Goal: Information Seeking & Learning: Learn about a topic

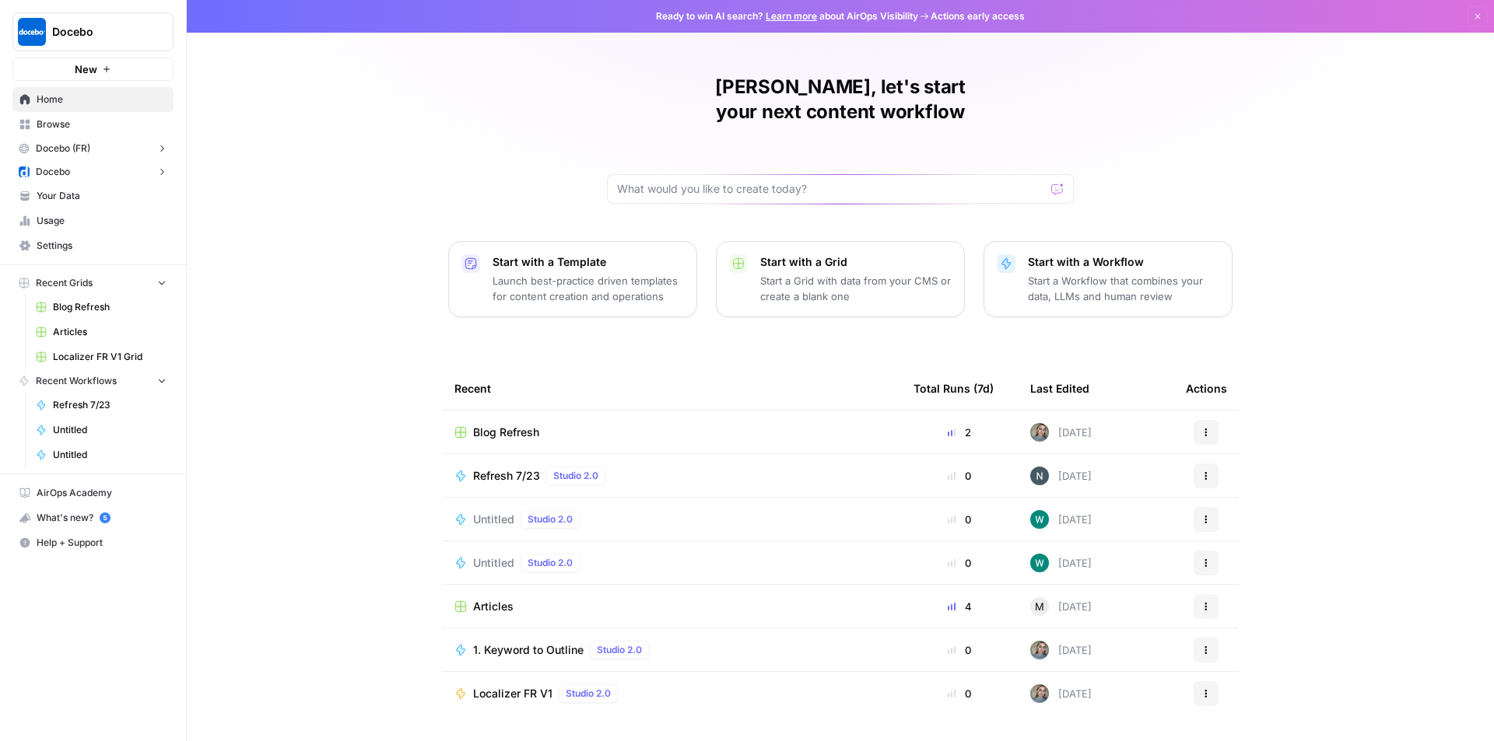
click at [154, 174] on button "Docebo" at bounding box center [92, 171] width 161 height 23
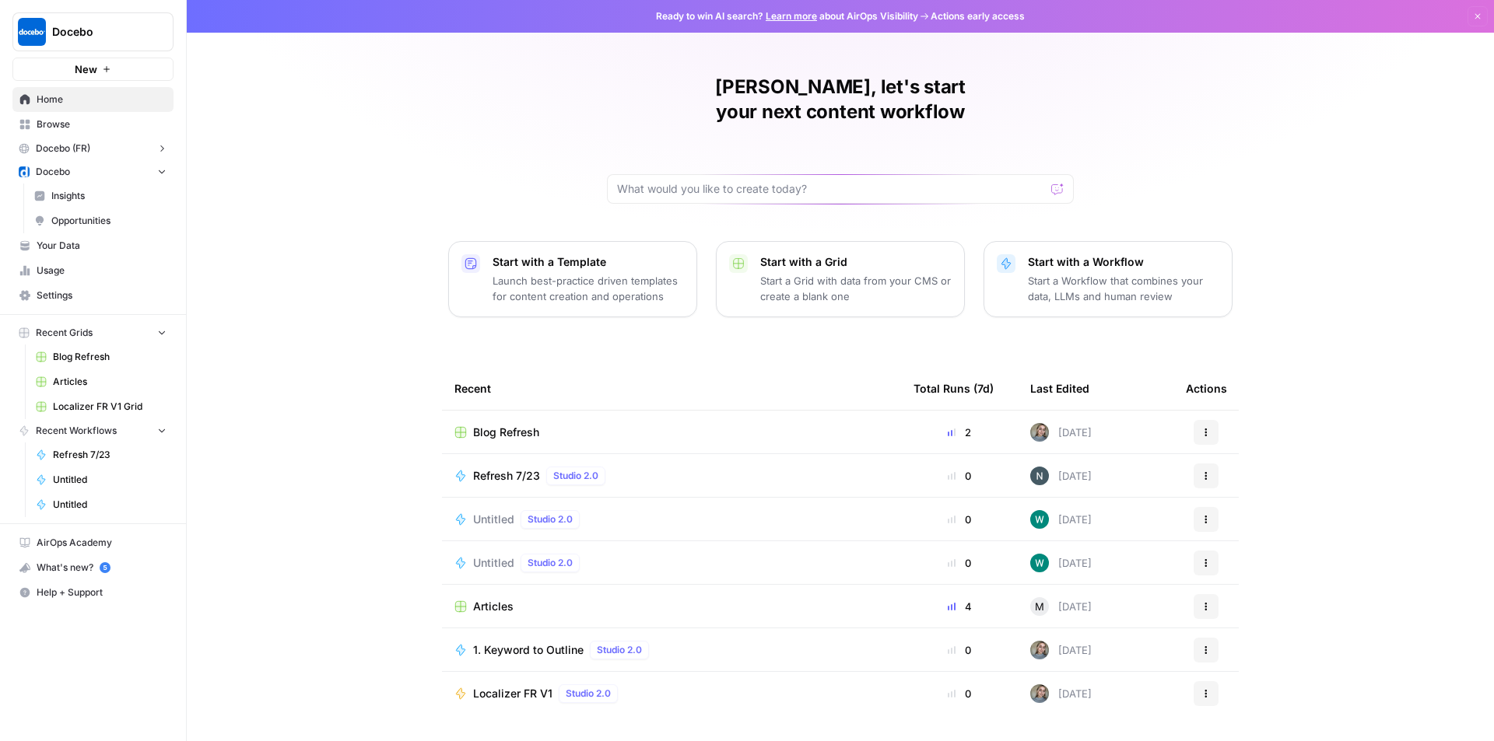
click at [68, 186] on link "Insights" at bounding box center [100, 196] width 146 height 25
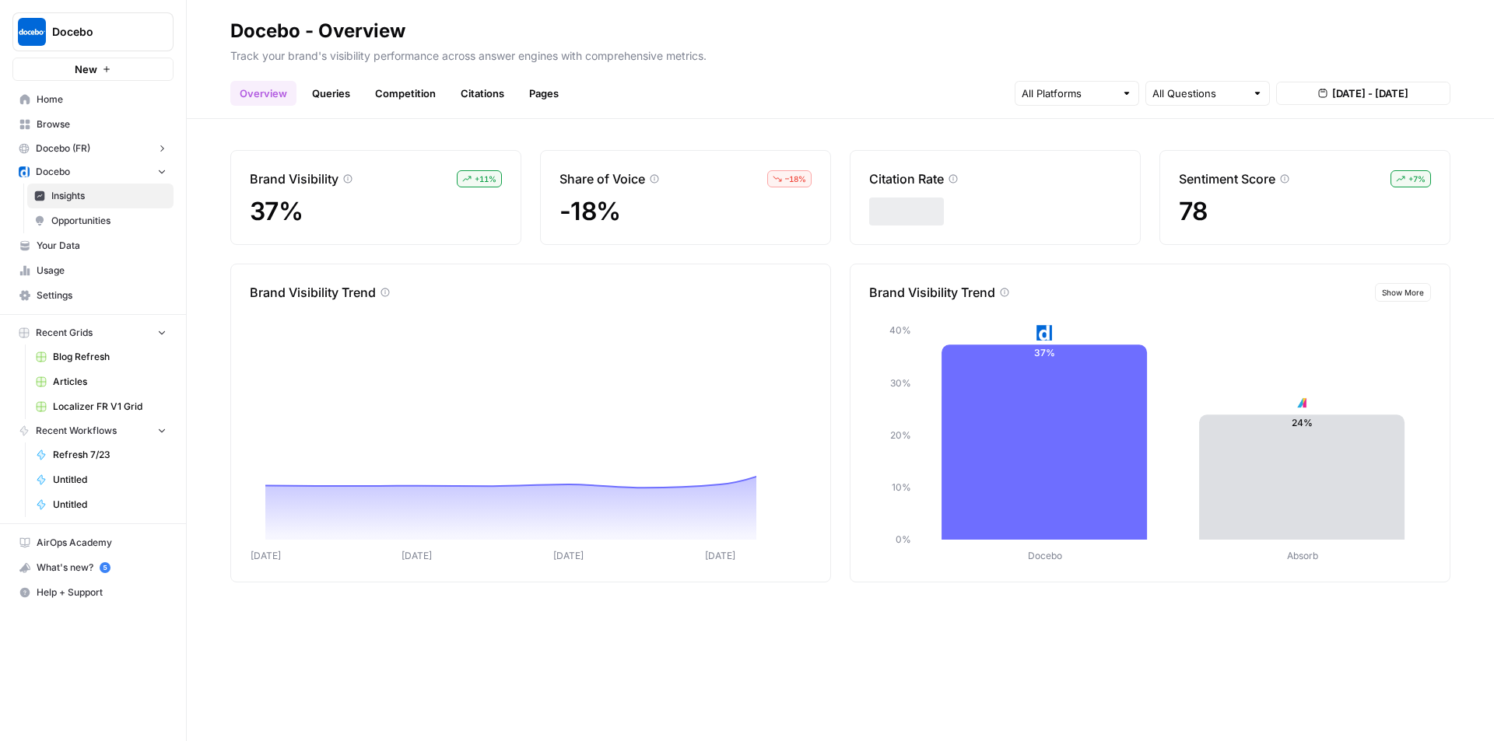
click at [108, 215] on span "Opportunities" at bounding box center [108, 221] width 115 height 14
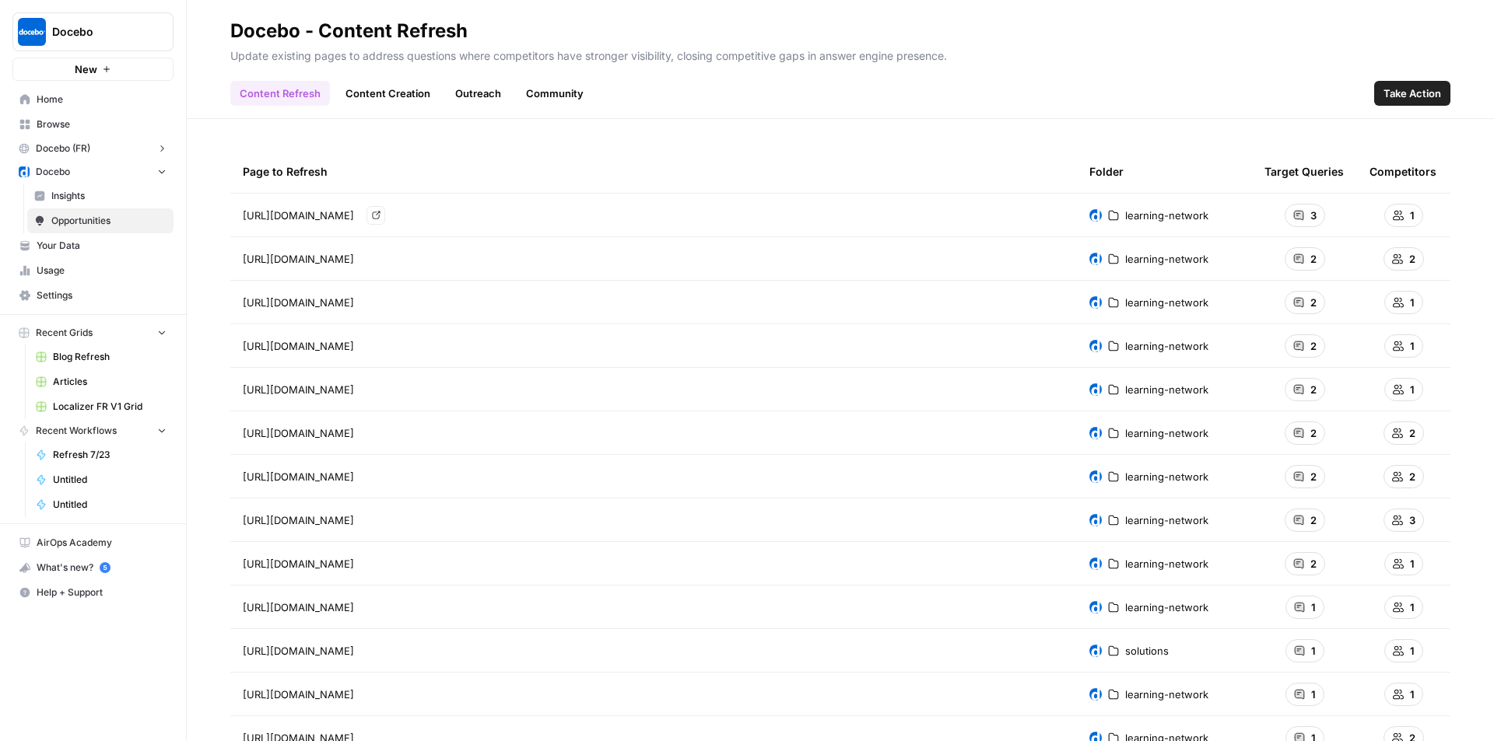
click at [385, 215] on link "Go to page" at bounding box center [375, 215] width 19 height 19
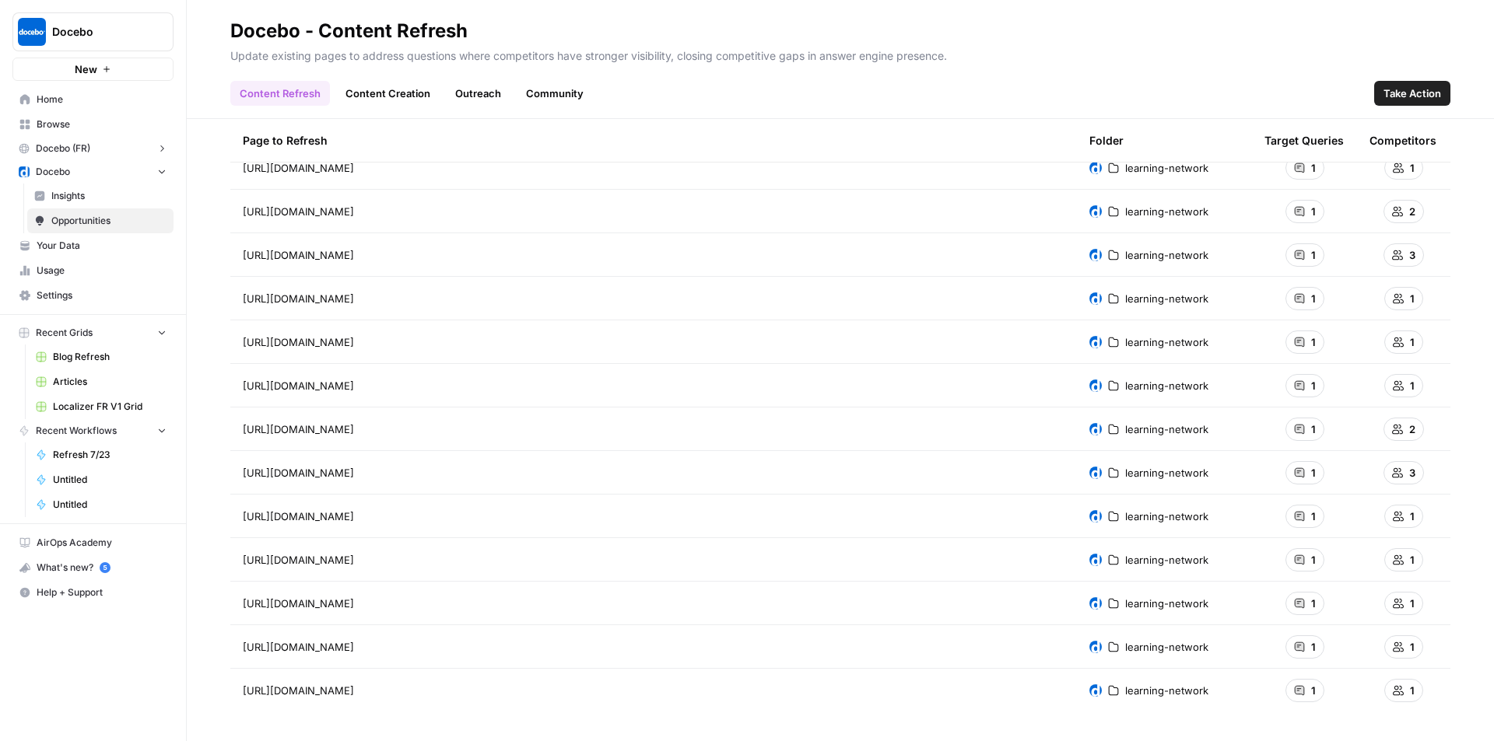
scroll to position [660, 0]
click at [380, 469] on icon "Go to page https://www.docebo.com/learning-network/blog/corporate-learning-mana…" at bounding box center [376, 470] width 9 height 9
click at [402, 90] on link "Content Creation" at bounding box center [387, 93] width 103 height 25
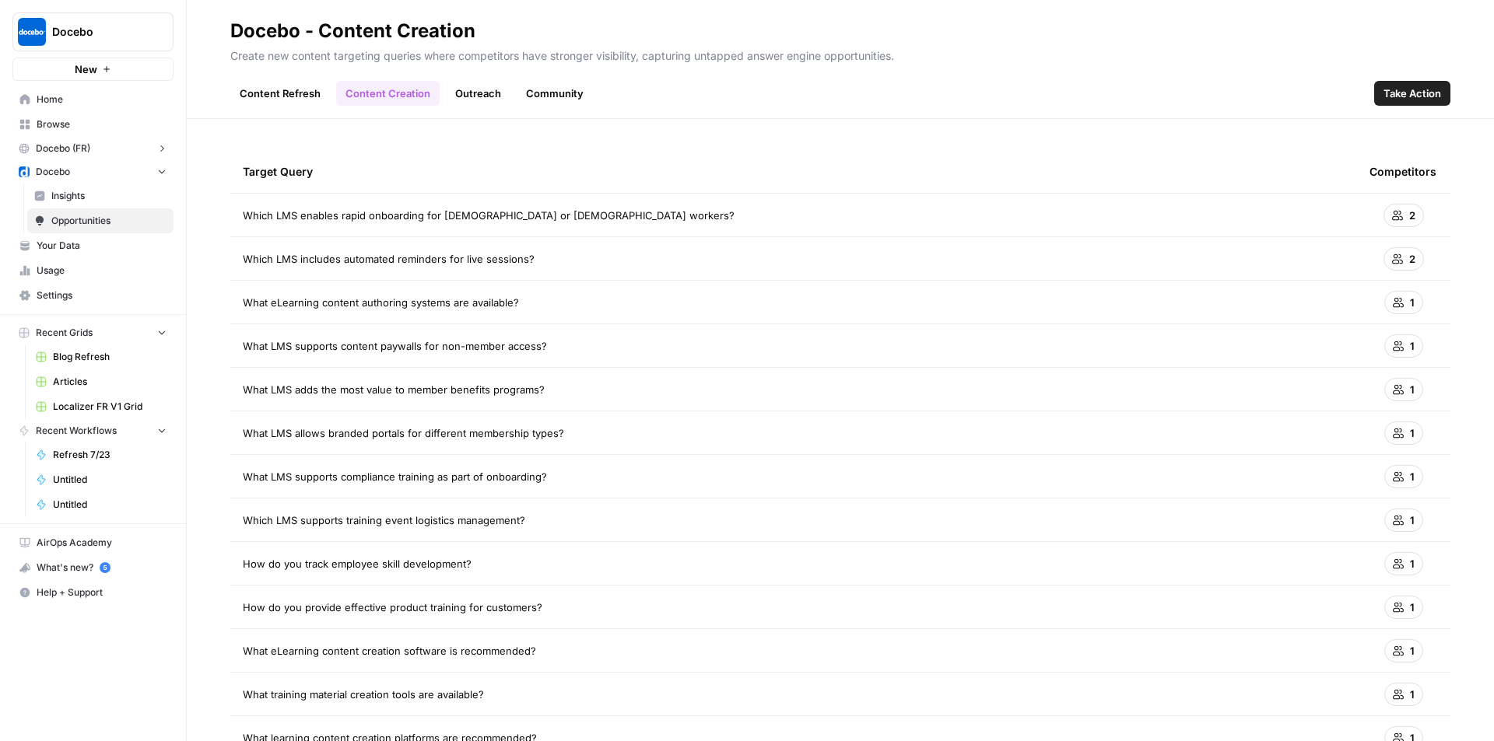
click at [489, 103] on link "Outreach" at bounding box center [478, 93] width 65 height 25
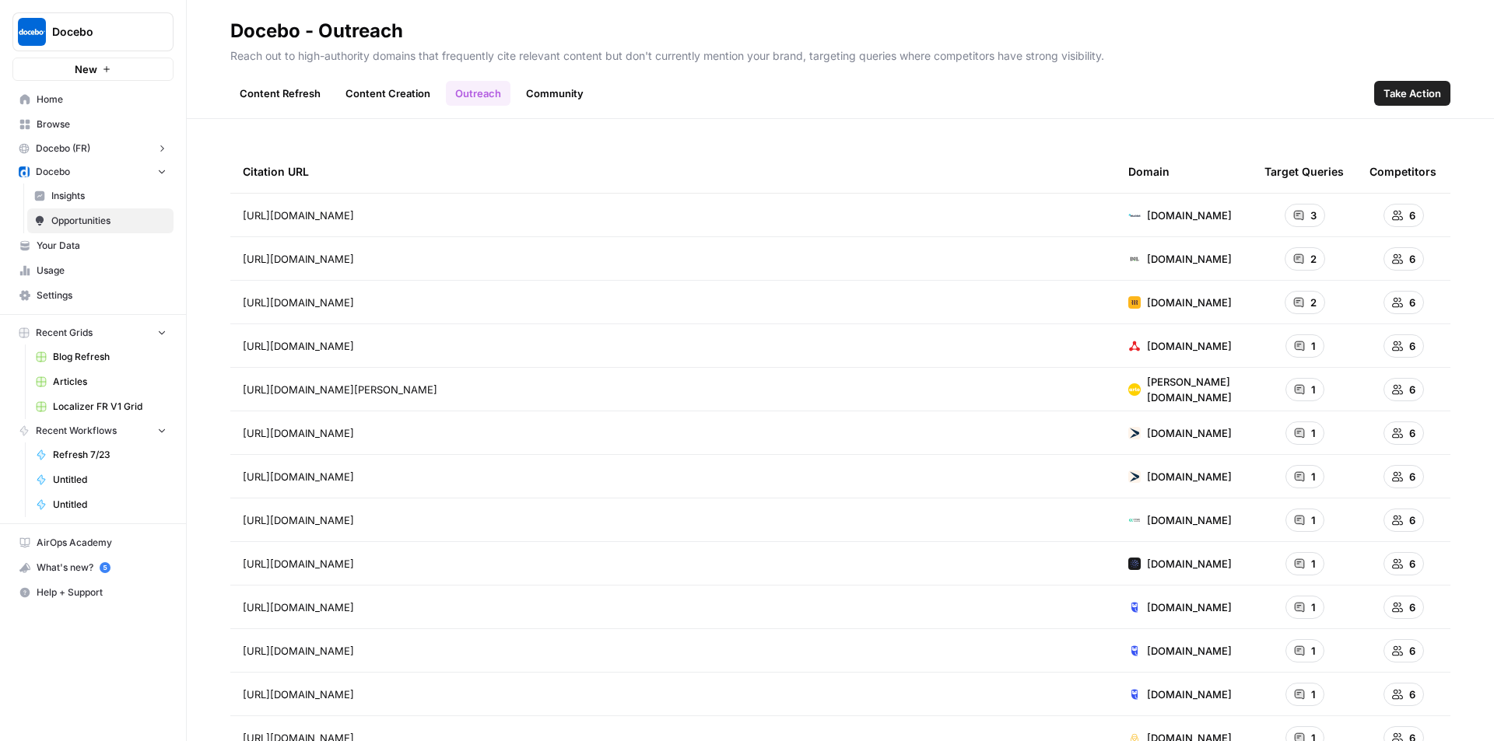
click at [534, 99] on link "Community" at bounding box center [555, 93] width 76 height 25
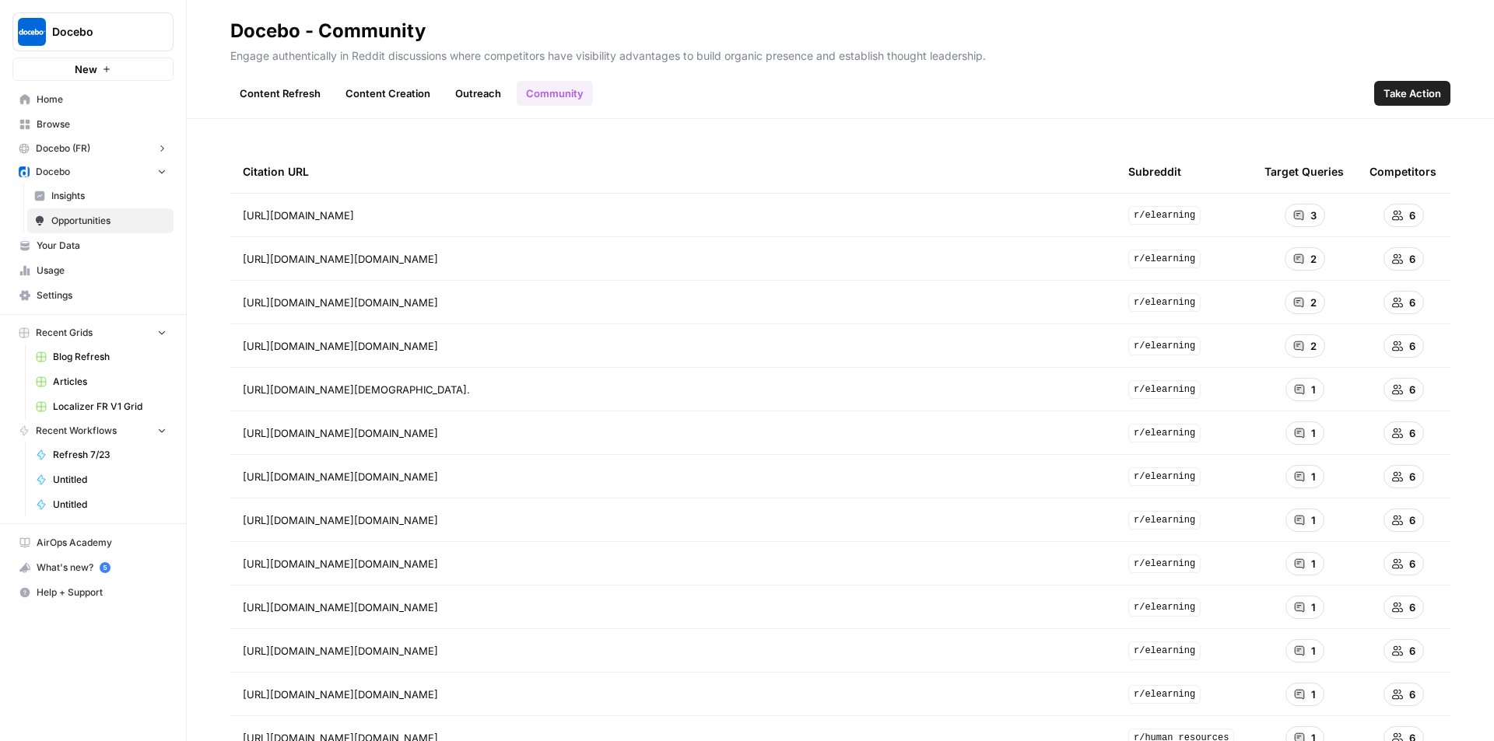
click at [373, 98] on link "Content Creation" at bounding box center [387, 93] width 103 height 25
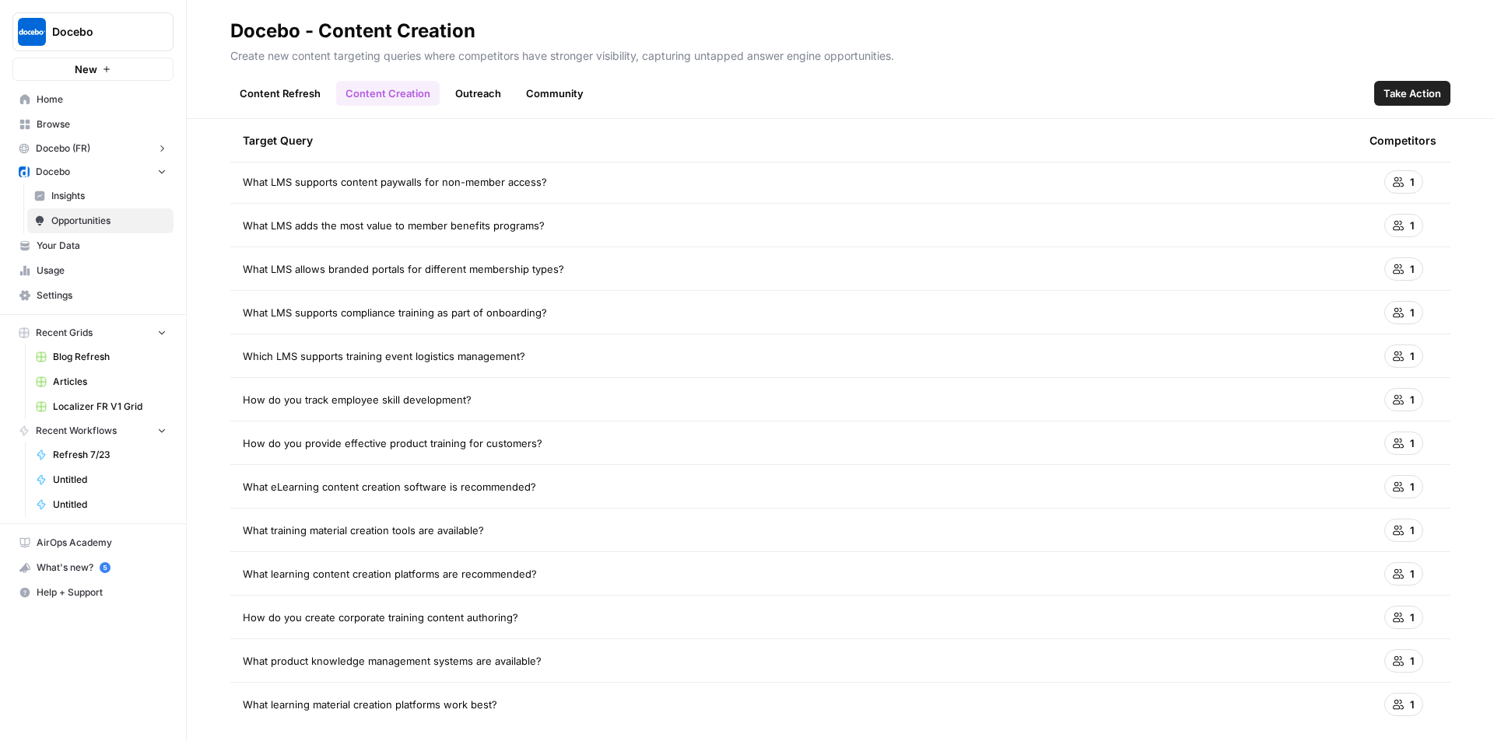
scroll to position [180, 0]
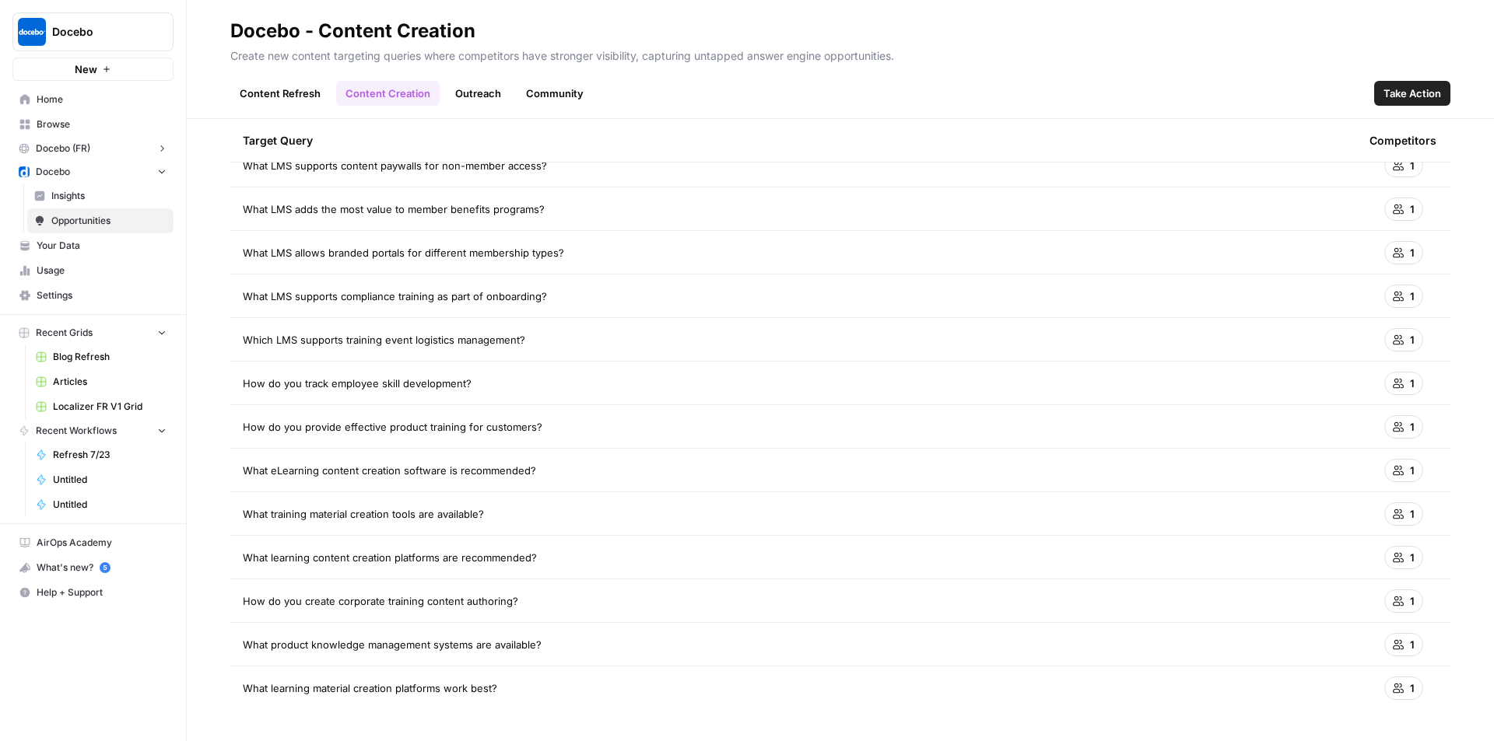
drag, startPoint x: 241, startPoint y: 214, endPoint x: 515, endPoint y: 692, distance: 550.5
click at [515, 692] on tbody "Which LMS enables rapid onboarding for [DEMOGRAPHIC_DATA] or [DEMOGRAPHIC_DATA]…" at bounding box center [840, 361] width 1220 height 697
copy tbody "Which LMS enables rapid onboarding for [DEMOGRAPHIC_DATA] or [DEMOGRAPHIC_DATA]…"
click at [656, 401] on td "How do you track employee skill development?" at bounding box center [793, 383] width 1126 height 43
click at [482, 90] on link "Outreach" at bounding box center [478, 93] width 65 height 25
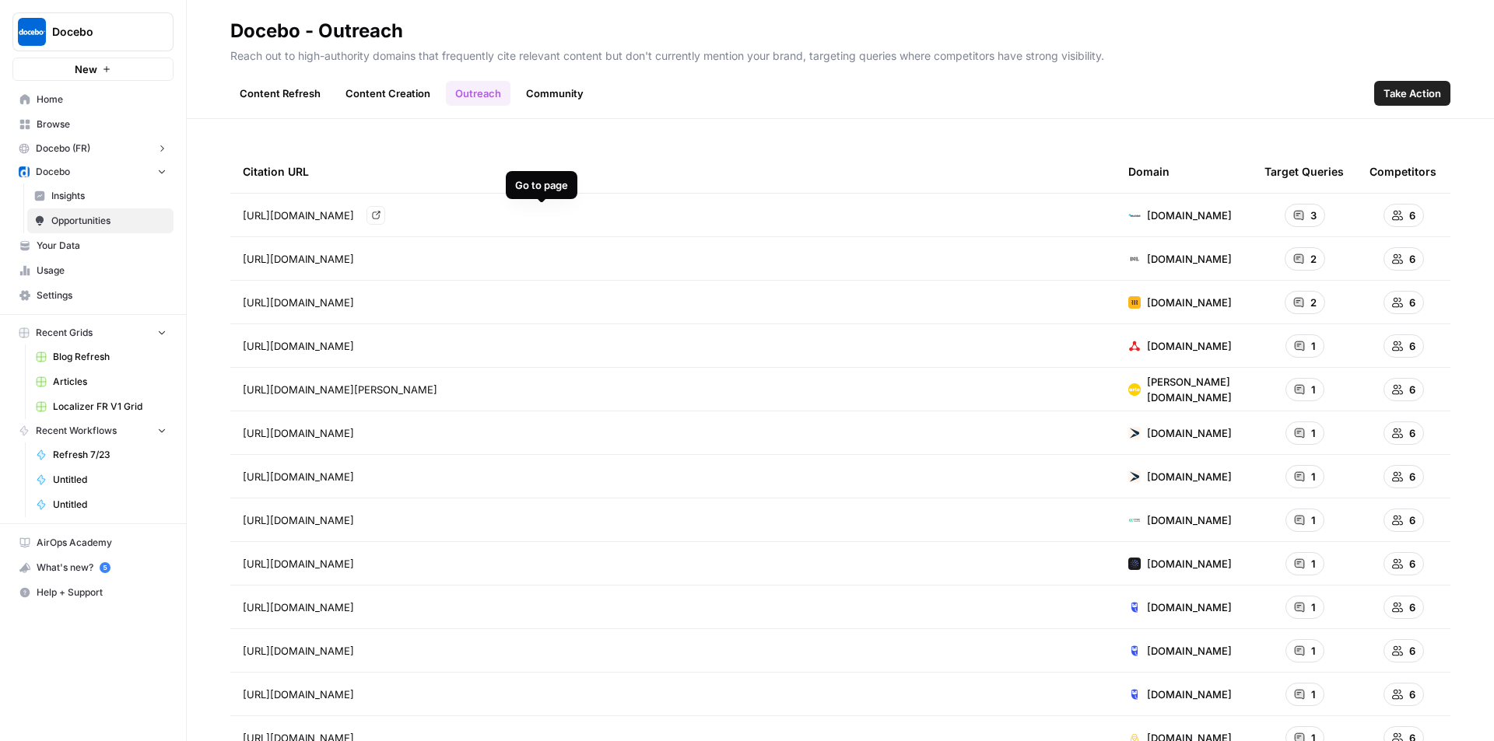
click at [380, 211] on icon "Go to page https://www.elucidat.com/blog/elearning-authoring-tools/" at bounding box center [376, 215] width 9 height 9
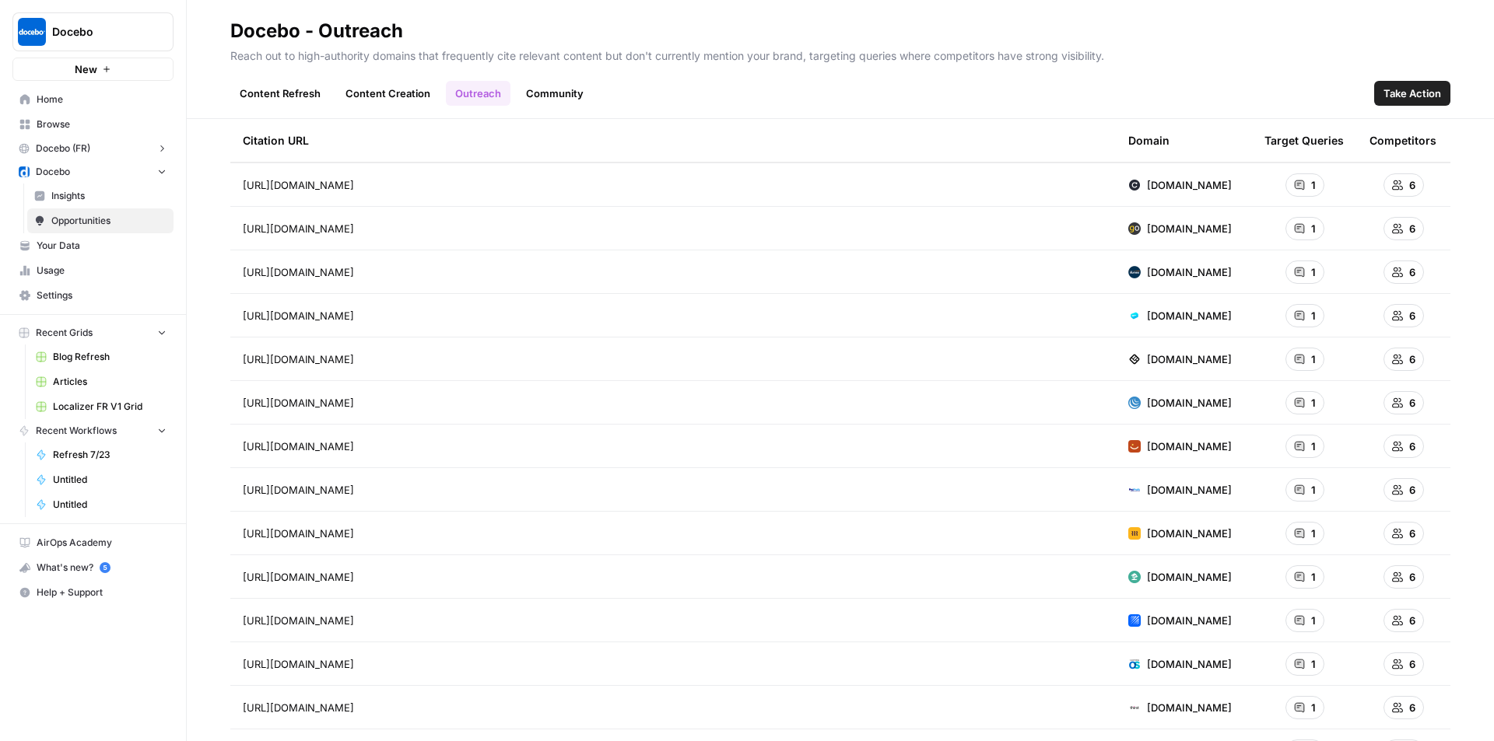
scroll to position [747, 0]
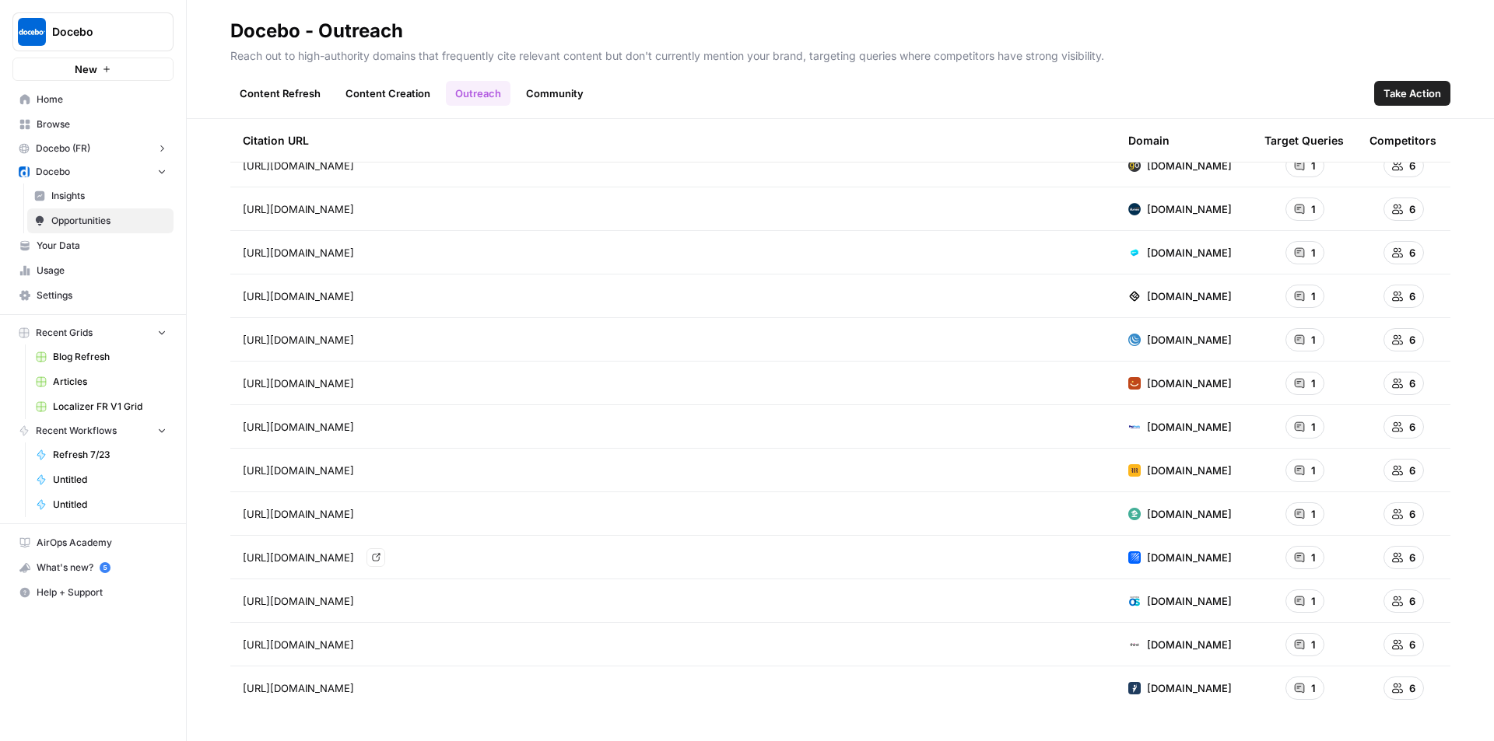
click at [380, 561] on icon "Go to page https://www.teachfloor.com/blog/lms-requirements" at bounding box center [376, 557] width 9 height 9
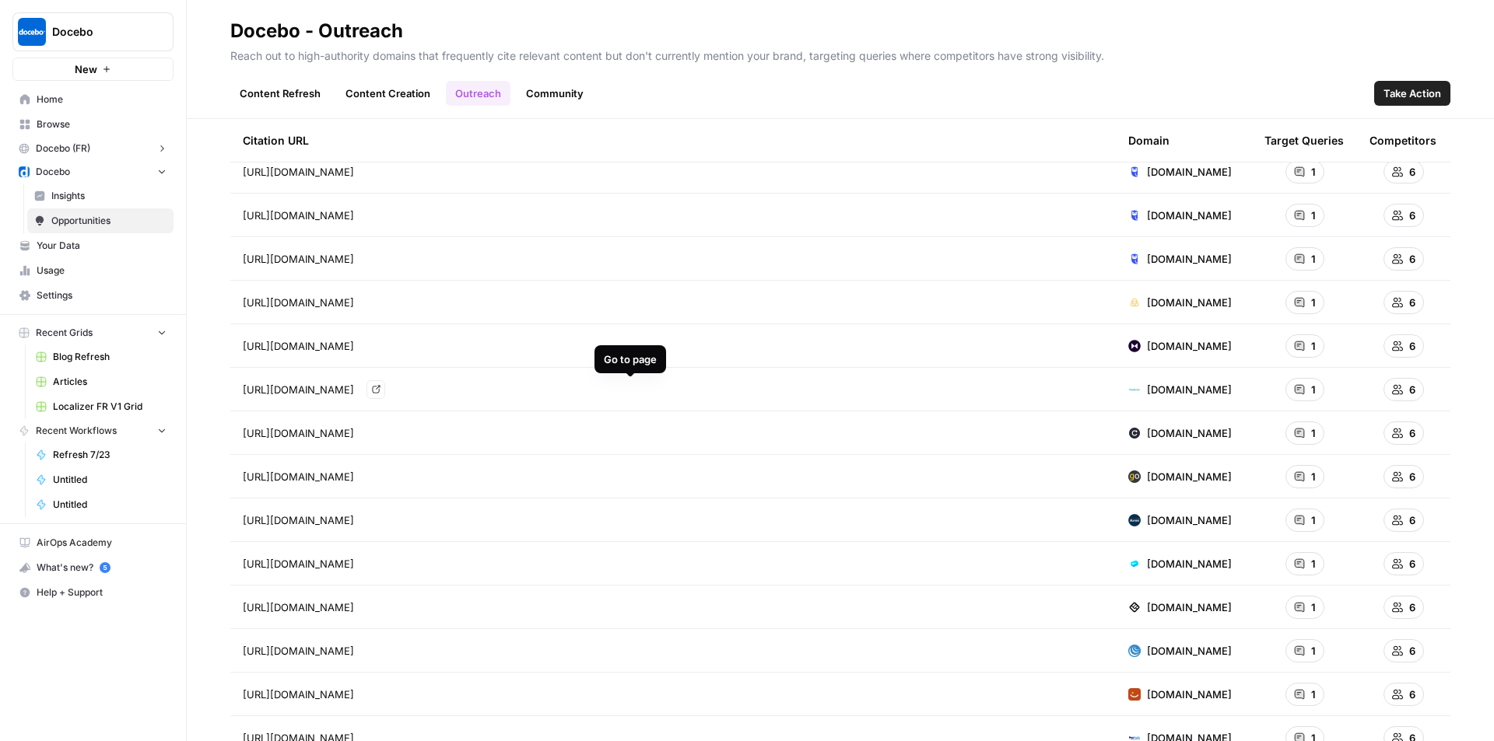
click at [385, 389] on link "Go to page" at bounding box center [375, 389] width 19 height 19
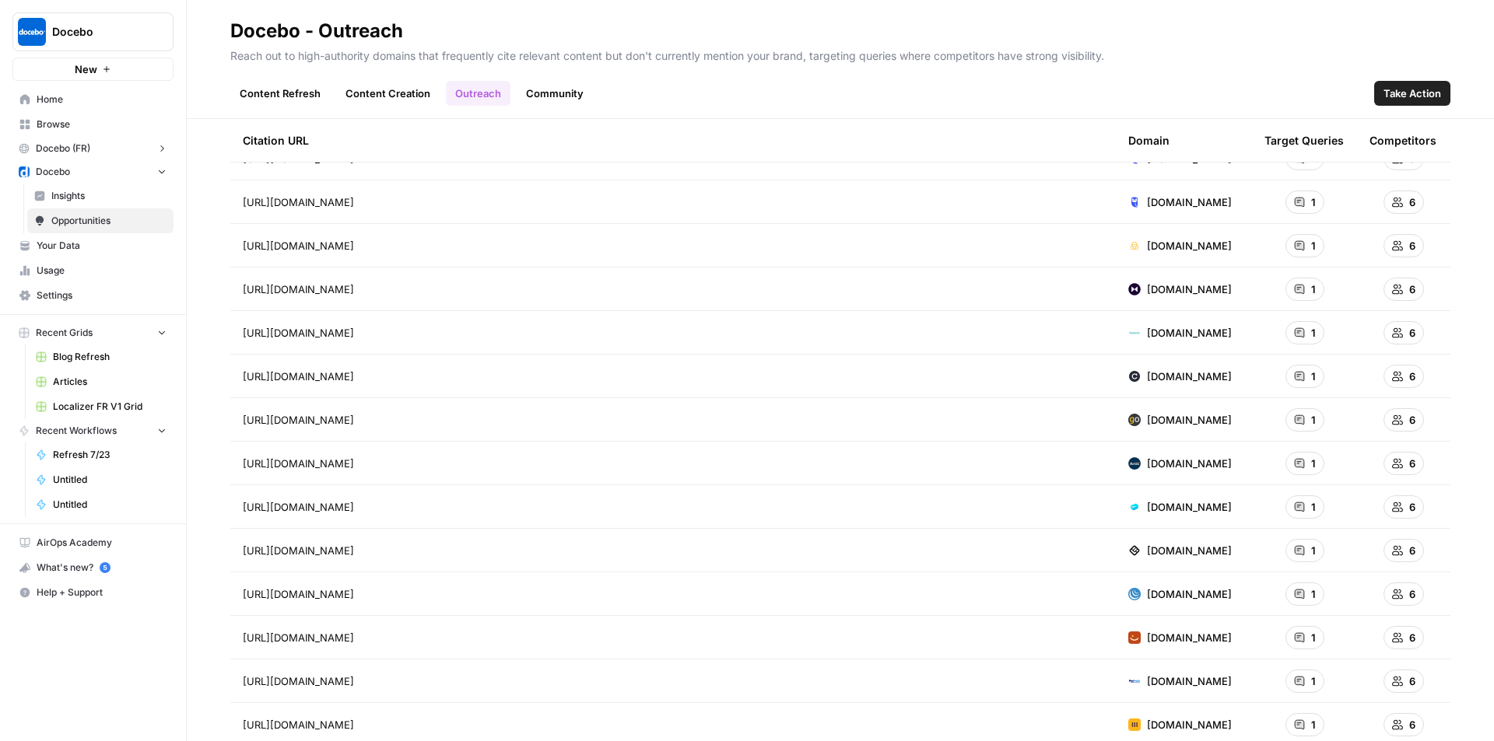
scroll to position [513, 0]
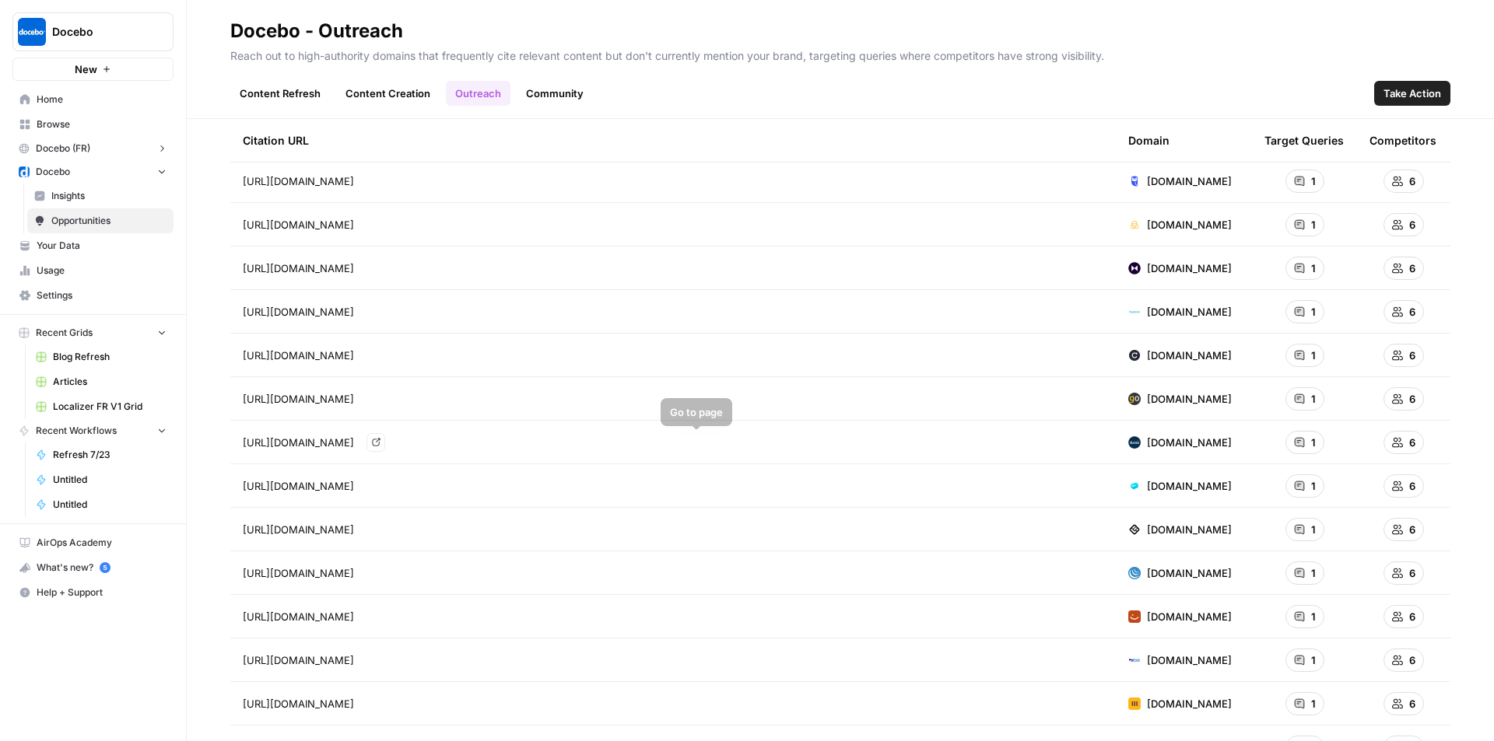
click at [385, 441] on link "Go to page" at bounding box center [375, 442] width 19 height 19
click at [103, 192] on span "Insights" at bounding box center [108, 196] width 115 height 14
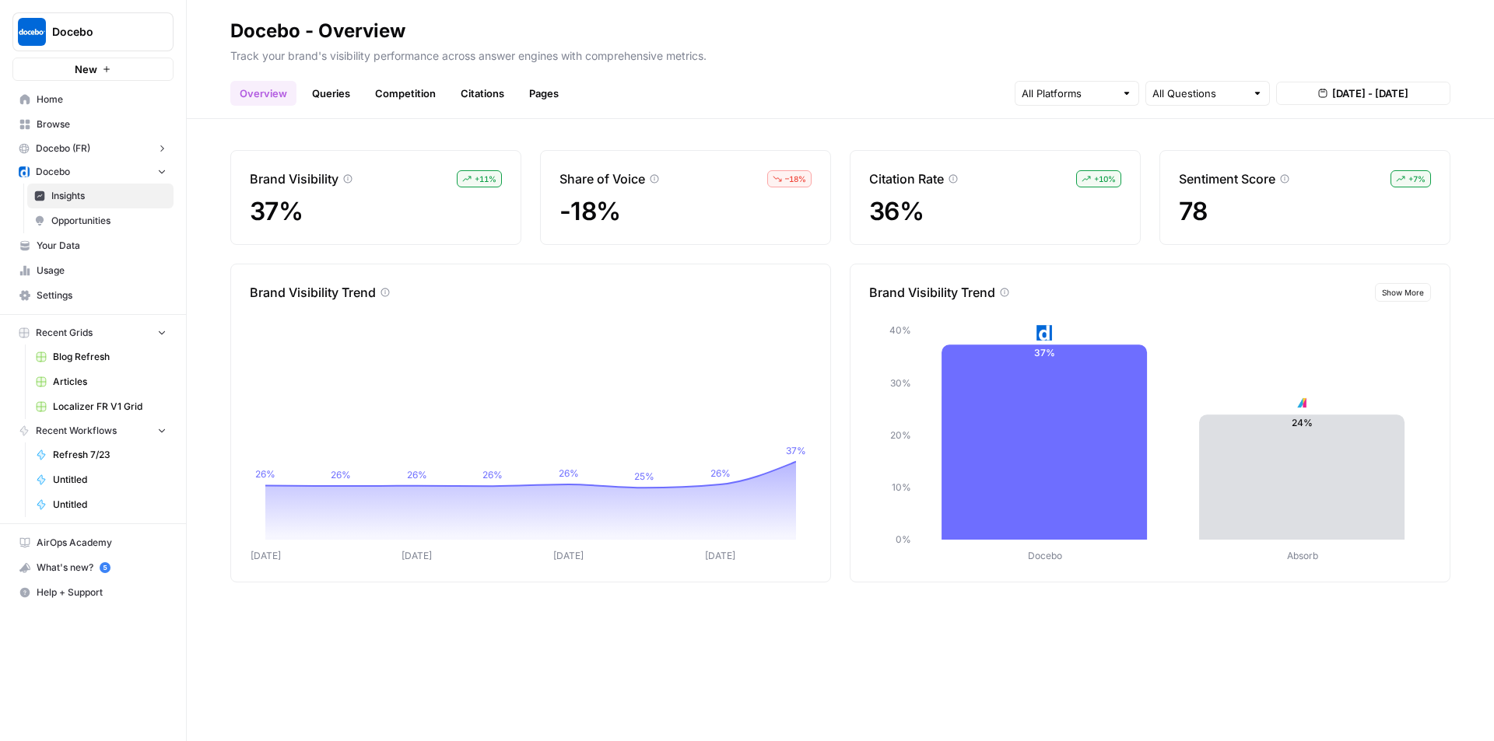
click at [452, 94] on link "Citations" at bounding box center [482, 93] width 62 height 25
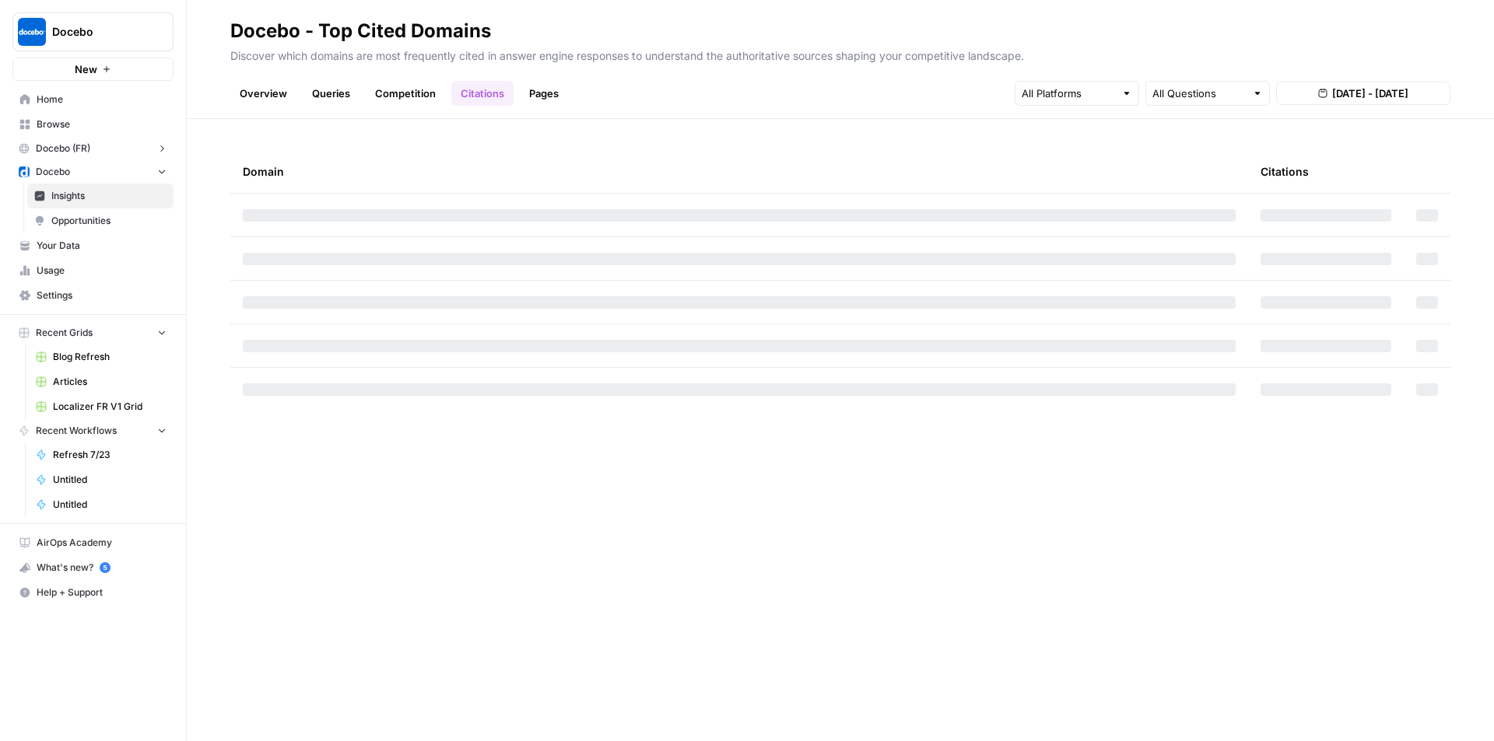
click at [422, 94] on link "Competition" at bounding box center [405, 93] width 79 height 25
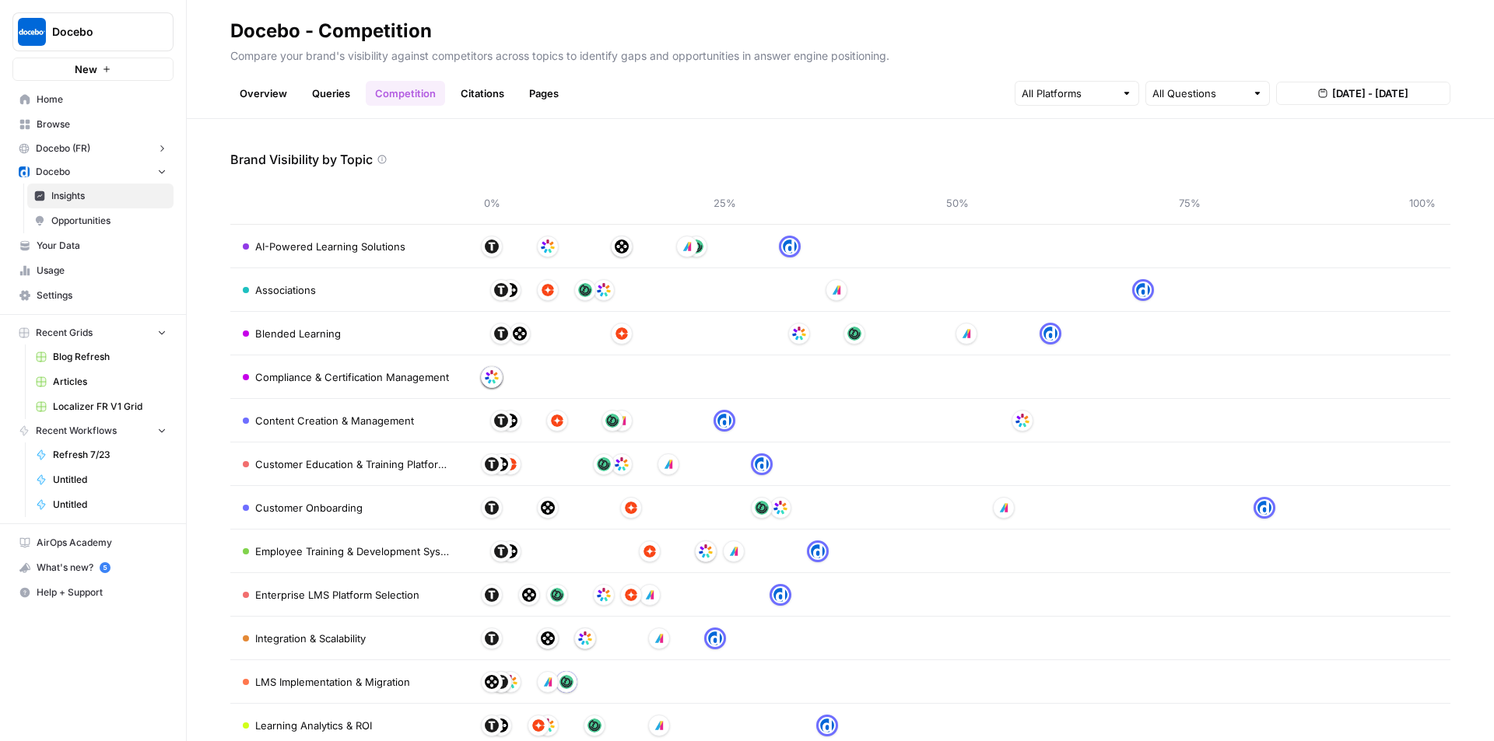
click at [332, 117] on header "Docebo - Competition Compare your brand's visibility against competitors across…" at bounding box center [840, 59] width 1307 height 119
click at [335, 93] on link "Queries" at bounding box center [331, 93] width 57 height 25
